Goal: Transaction & Acquisition: Purchase product/service

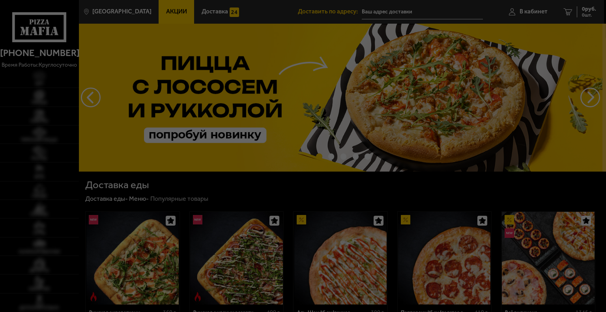
click at [533, 17] on div at bounding box center [303, 156] width 606 height 312
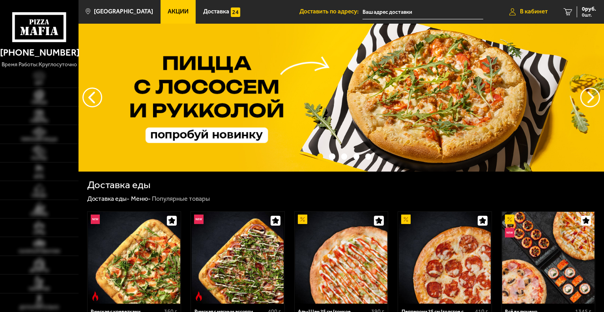
click at [534, 16] on link "В кабинет" at bounding box center [529, 12] width 54 height 24
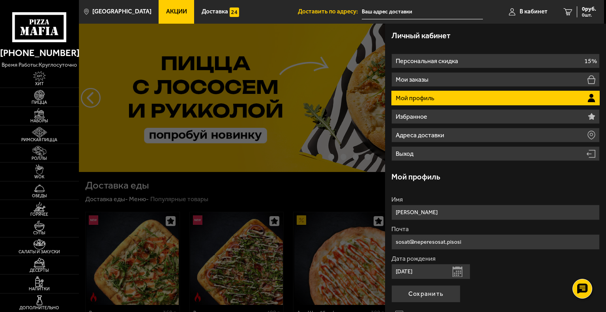
click at [455, 101] on li "Мой профиль" at bounding box center [496, 98] width 208 height 15
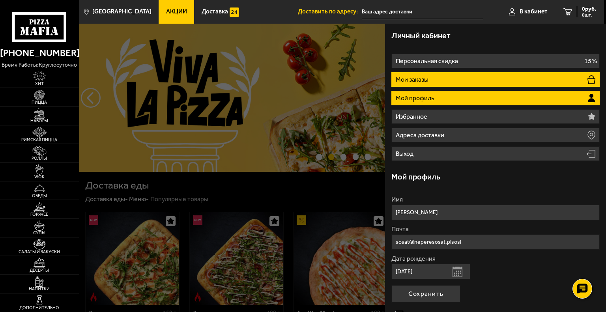
click at [456, 77] on li "Мои заказы" at bounding box center [496, 79] width 208 height 15
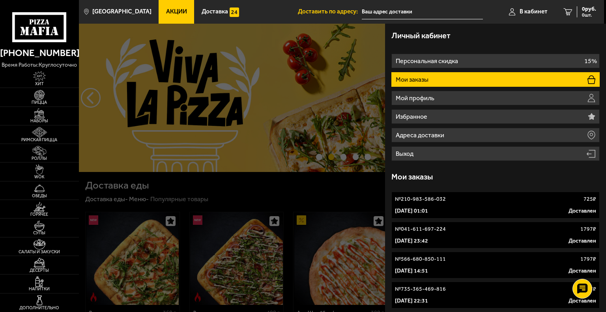
click at [150, 38] on div at bounding box center [382, 180] width 606 height 312
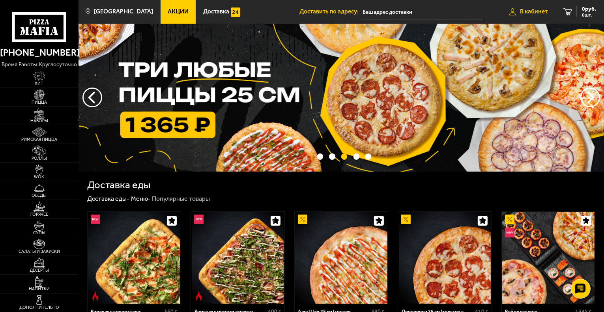
click at [541, 12] on span "В кабинет" at bounding box center [534, 12] width 28 height 6
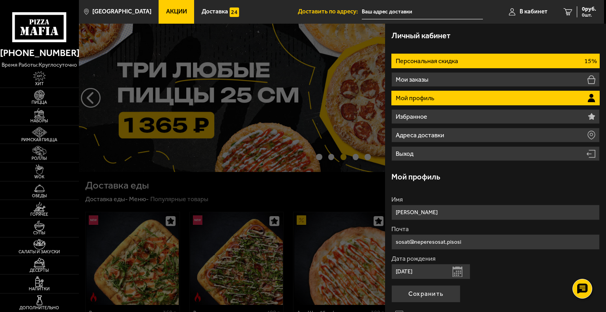
click at [477, 62] on li "Персональная скидка 15%" at bounding box center [496, 61] width 208 height 15
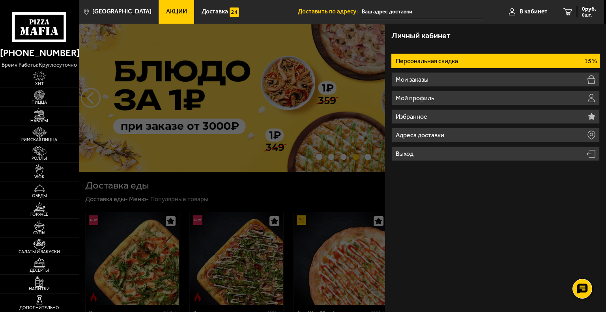
click at [423, 48] on nav "Персональная скидка 15% Мои заказы Мой профиль Избранное Адреса доставки Выход" at bounding box center [496, 104] width 208 height 114
click at [429, 56] on li "Персональная скидка 15%" at bounding box center [496, 61] width 208 height 15
click at [499, 61] on li "Персональная скидка 15%" at bounding box center [496, 61] width 208 height 15
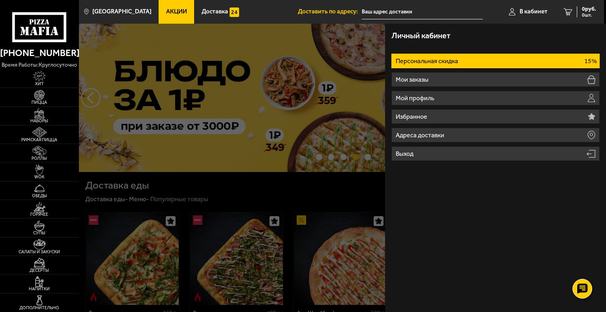
click at [167, 188] on div at bounding box center [382, 180] width 606 height 312
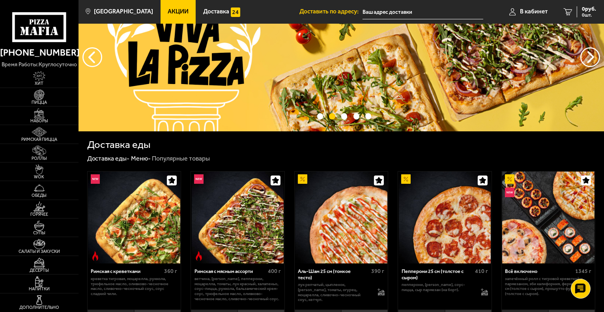
scroll to position [39, 0]
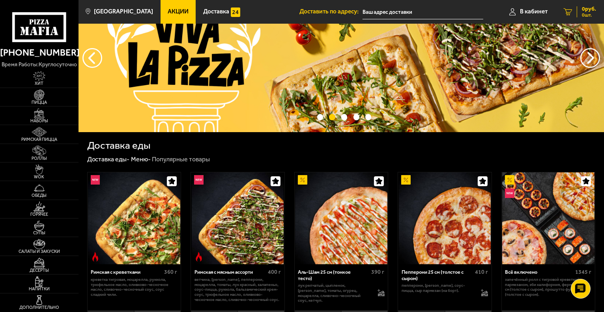
click at [600, 22] on link "0 руб. 0 шт." at bounding box center [580, 12] width 49 height 24
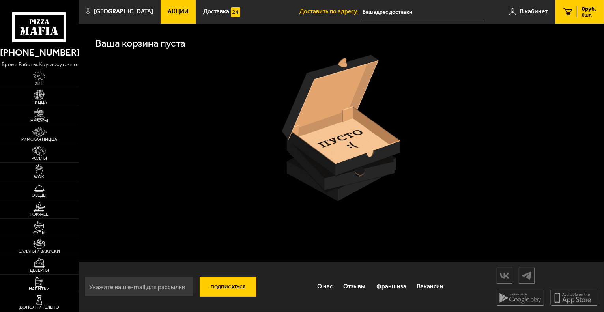
click at [567, 11] on icon at bounding box center [568, 11] width 9 height 7
click at [543, 9] on span "В кабинет" at bounding box center [534, 12] width 28 height 6
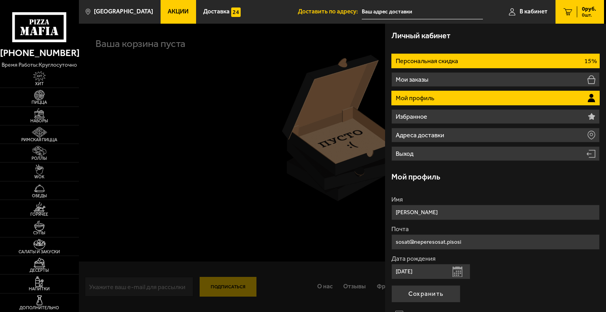
click at [465, 66] on li "Персональная скидка 15%" at bounding box center [496, 61] width 208 height 15
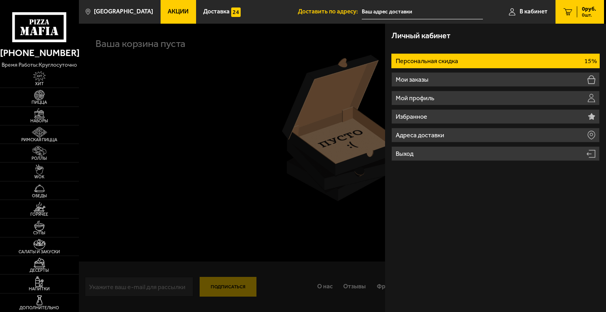
click at [465, 66] on li "Персональная скидка 15%" at bounding box center [496, 61] width 208 height 15
click at [466, 67] on li "Персональная скидка 15%" at bounding box center [496, 61] width 208 height 15
click at [466, 64] on li "Персональная скидка 15%" at bounding box center [496, 61] width 208 height 15
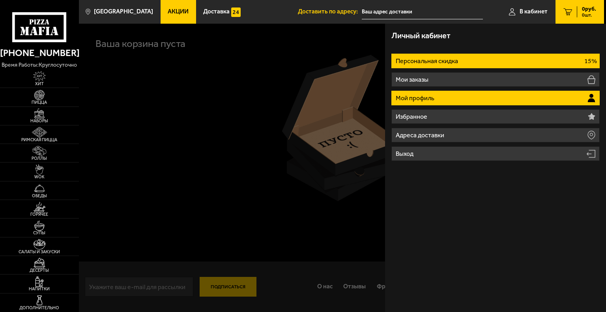
click at [451, 99] on li "Мой профиль" at bounding box center [496, 98] width 208 height 15
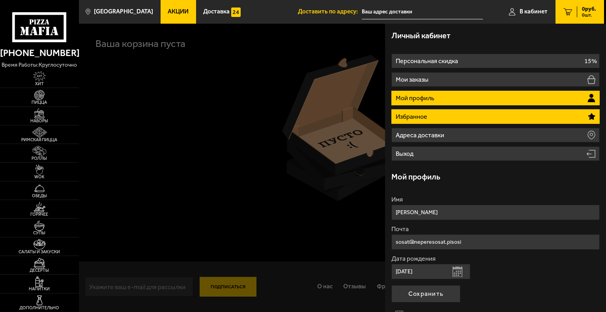
click at [414, 120] on li "Избранное" at bounding box center [496, 116] width 208 height 15
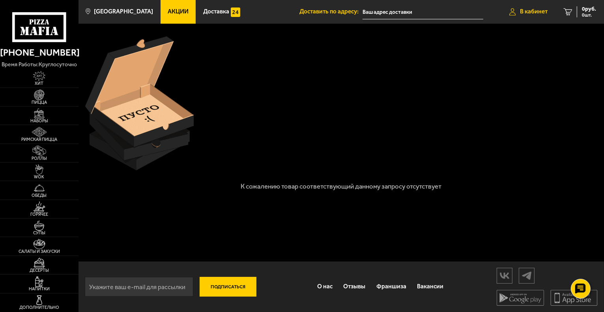
click at [530, 11] on span "В кабинет" at bounding box center [534, 12] width 28 height 6
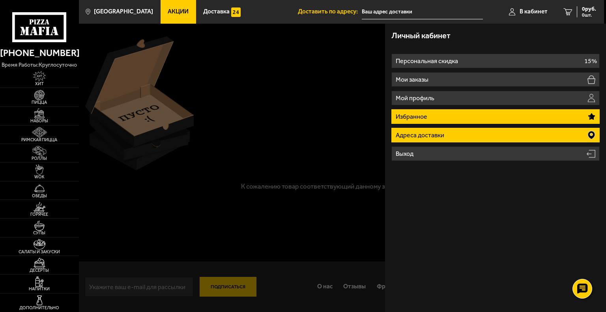
click at [418, 139] on li "Адреса доставки" at bounding box center [496, 135] width 208 height 15
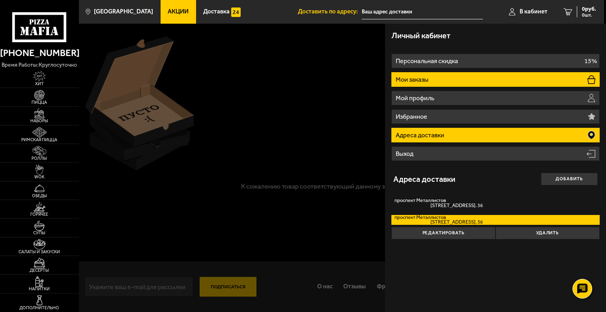
click at [430, 81] on li "Мои заказы" at bounding box center [496, 79] width 208 height 15
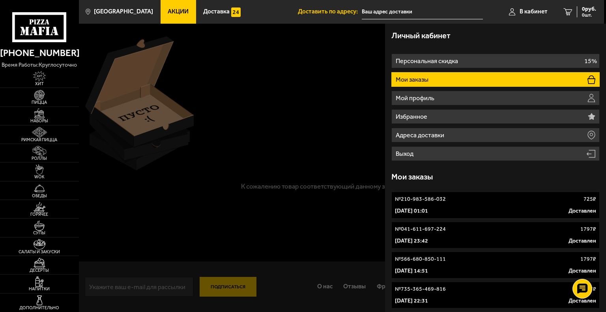
click at [445, 206] on link "№ 210-983-586-032 725 ₽ [DATE] 01:01 Доставлен" at bounding box center [496, 205] width 208 height 27
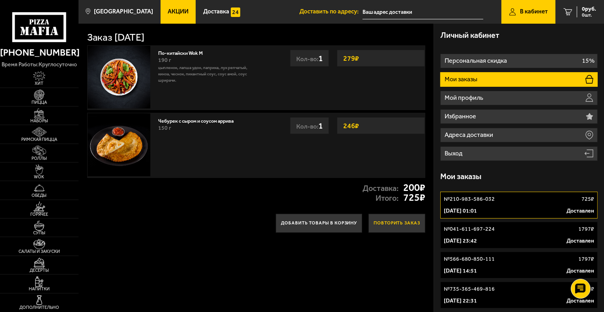
click at [384, 224] on button "Повторить заказ" at bounding box center [397, 223] width 57 height 19
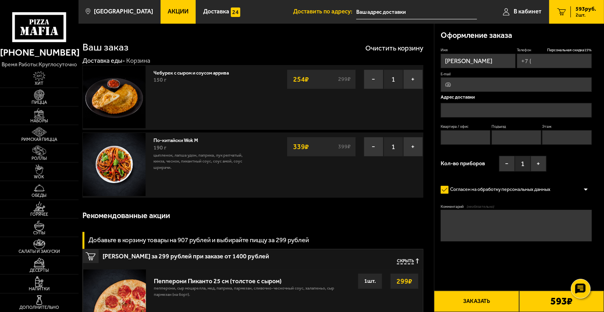
type input "[PHONE_NUMBER]"
type input "[STREET_ADDRESS]"
type input "36"
type input "1"
type input "8"
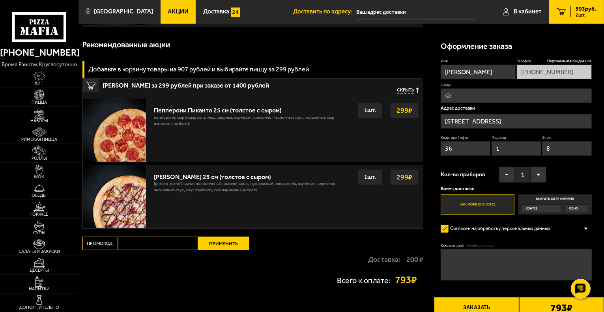
scroll to position [149, 0]
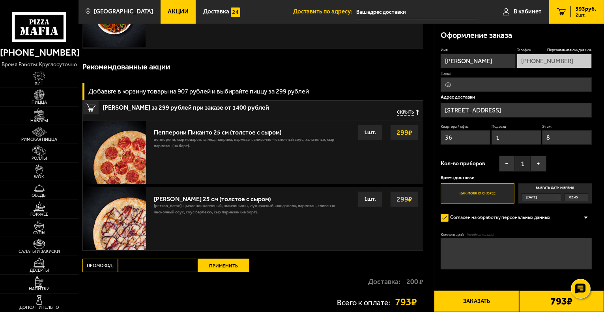
click at [401, 133] on strong "299 ₽" at bounding box center [405, 132] width 20 height 15
click at [205, 134] on div "Пепперони Пиканто 25 см (толстое с сыром)" at bounding box center [253, 130] width 198 height 11
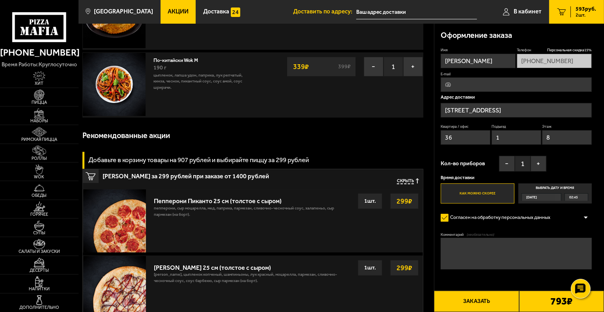
scroll to position [118, 0]
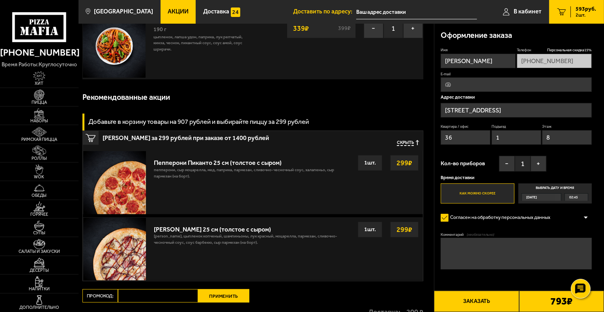
click at [398, 164] on strong "299 ₽" at bounding box center [405, 162] width 20 height 15
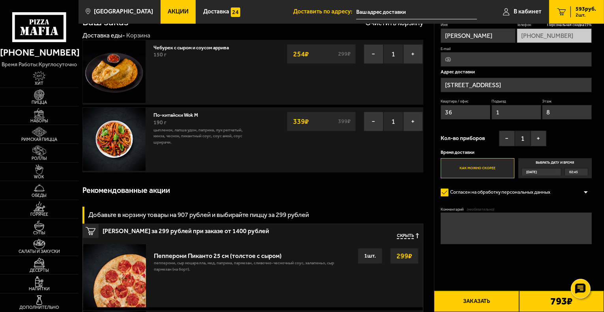
scroll to position [0, 0]
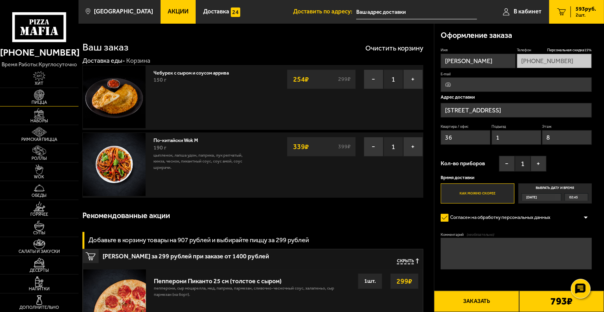
click at [53, 94] on link "Пицца" at bounding box center [39, 97] width 79 height 18
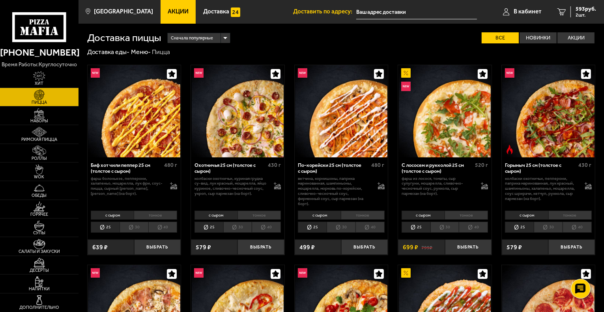
click at [57, 98] on link "Пицца" at bounding box center [39, 97] width 79 height 18
click at [56, 139] on span "Римская пицца" at bounding box center [39, 139] width 79 height 4
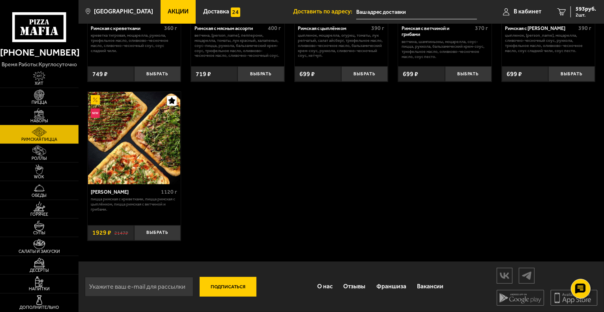
scroll to position [138, 0]
click at [50, 153] on img at bounding box center [39, 151] width 24 height 10
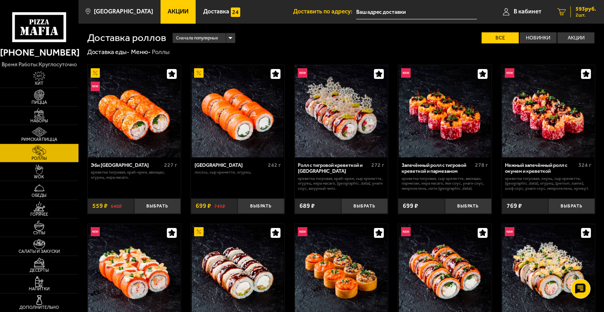
click at [561, 17] on link "2 593 руб. 2 шт." at bounding box center [576, 12] width 55 height 24
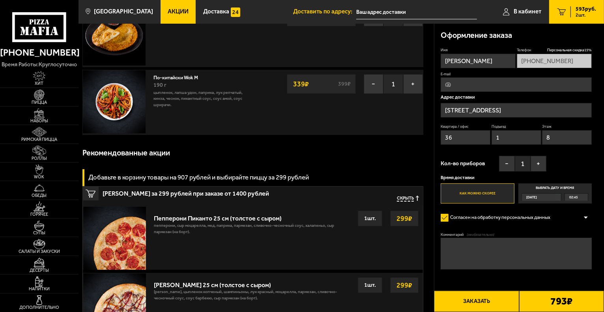
scroll to position [79, 0]
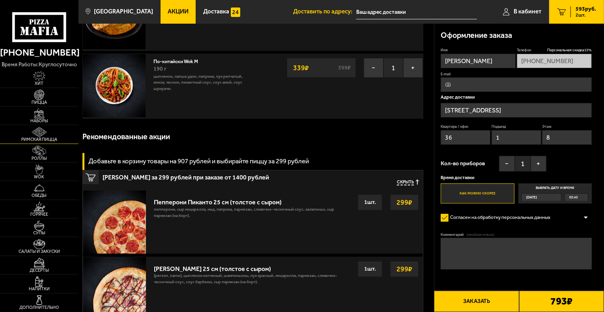
click at [39, 135] on img at bounding box center [39, 132] width 24 height 10
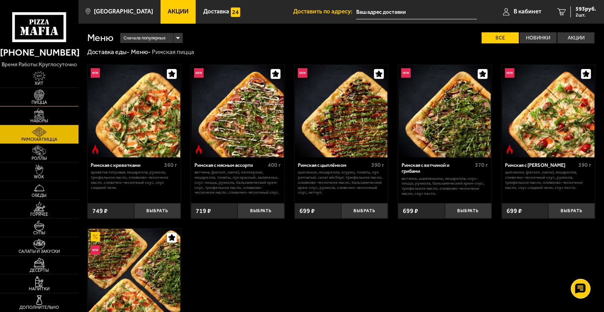
click at [46, 91] on img at bounding box center [39, 95] width 24 height 10
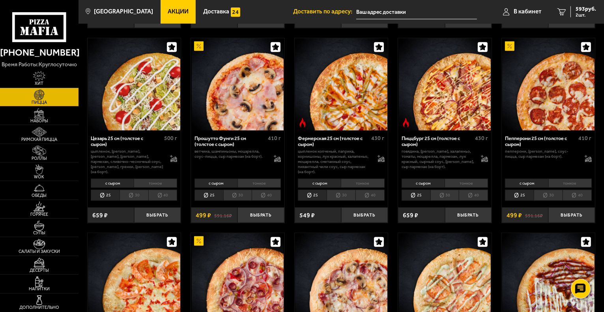
scroll to position [631, 0]
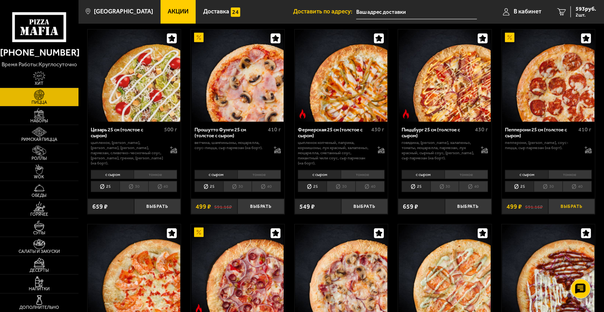
click at [565, 199] on button "Выбрать" at bounding box center [572, 206] width 47 height 15
click at [565, 13] on link "3 1092 руб. 3 шт." at bounding box center [575, 12] width 58 height 24
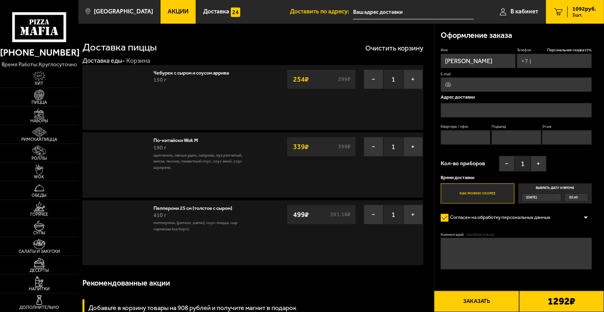
type input "[PHONE_NUMBER]"
type input "[STREET_ADDRESS]"
type input "36"
type input "1"
type input "8"
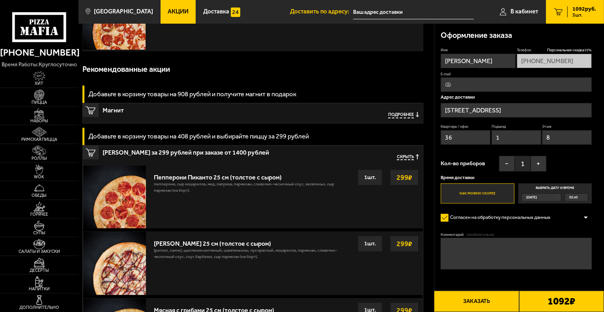
scroll to position [237, 0]
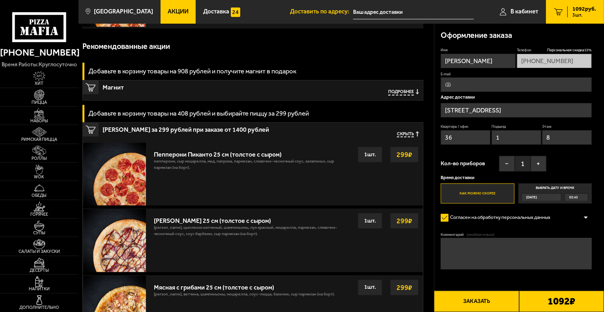
click at [401, 155] on strong "299 ₽" at bounding box center [405, 154] width 20 height 15
click at [371, 154] on div "1 шт." at bounding box center [370, 155] width 24 height 16
click at [411, 137] on span "Скрыть" at bounding box center [405, 134] width 17 height 6
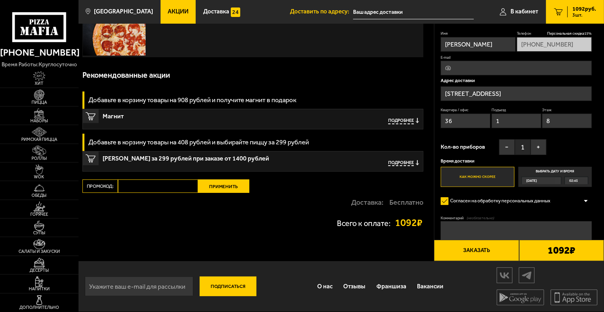
scroll to position [207, 0]
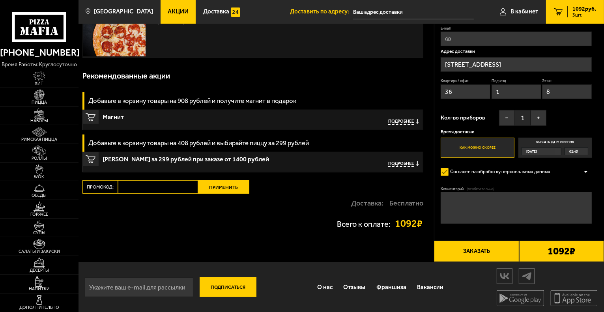
click at [410, 142] on div "Добавьте в корзину товары на 408 рублей и выбирайте пиццу за 299 рублей" at bounding box center [252, 143] width 341 height 17
click at [411, 162] on span "Подробнее" at bounding box center [401, 164] width 26 height 6
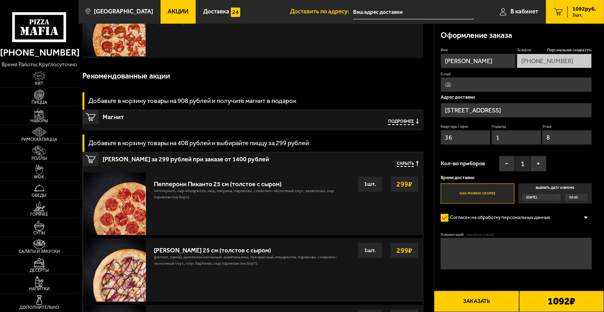
click at [408, 126] on div "Подробнее" at bounding box center [397, 122] width 43 height 16
click at [408, 121] on span "Подробнее" at bounding box center [401, 122] width 26 height 6
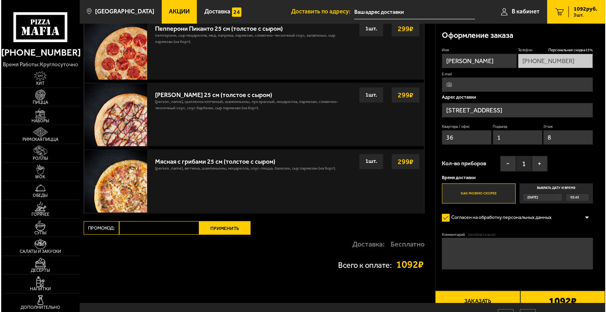
scroll to position [467, 0]
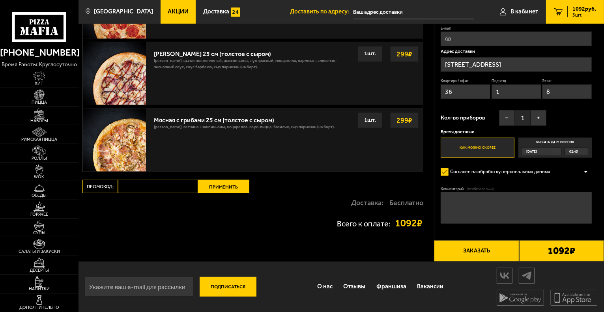
click at [472, 249] on button "Заказать" at bounding box center [476, 250] width 85 height 21
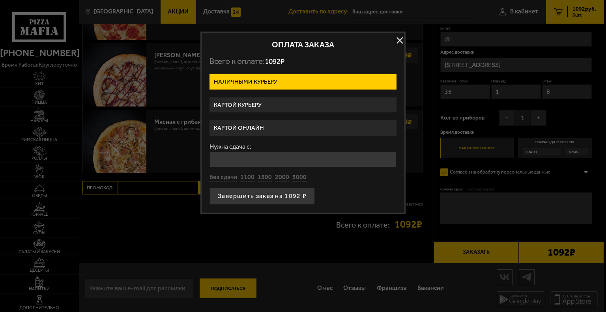
click at [245, 129] on label "Картой онлайн" at bounding box center [303, 127] width 187 height 15
click at [0, 0] on input "Картой онлайн" at bounding box center [0, 0] width 0 height 0
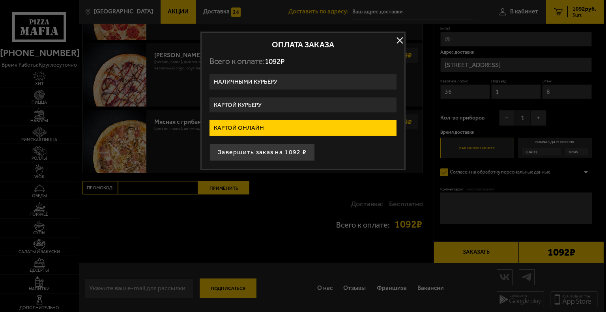
click at [247, 103] on label "Картой курьеру" at bounding box center [303, 104] width 187 height 15
click at [0, 0] on input "Картой курьеру" at bounding box center [0, 0] width 0 height 0
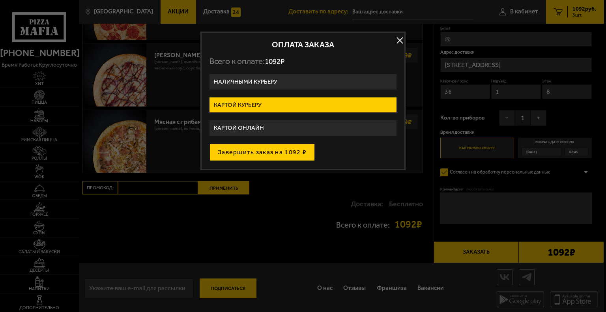
click at [247, 146] on button "Завершить заказ на 1092 ₽" at bounding box center [262, 152] width 105 height 17
